Goal: Task Accomplishment & Management: Use online tool/utility

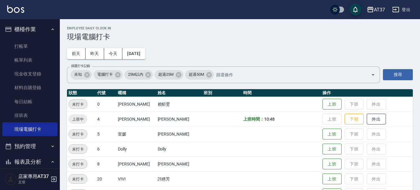
scroll to position [66, 0]
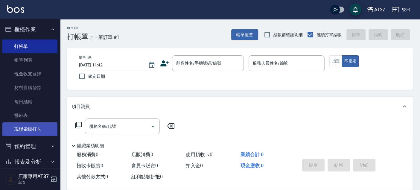
click at [39, 127] on link "現場電腦打卡" at bounding box center [29, 129] width 55 height 14
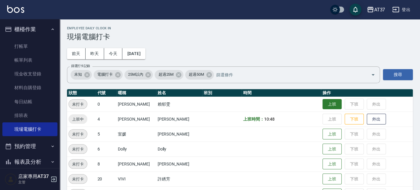
click at [326, 105] on button "上班" at bounding box center [332, 104] width 19 height 10
